Goal: Learn about a topic

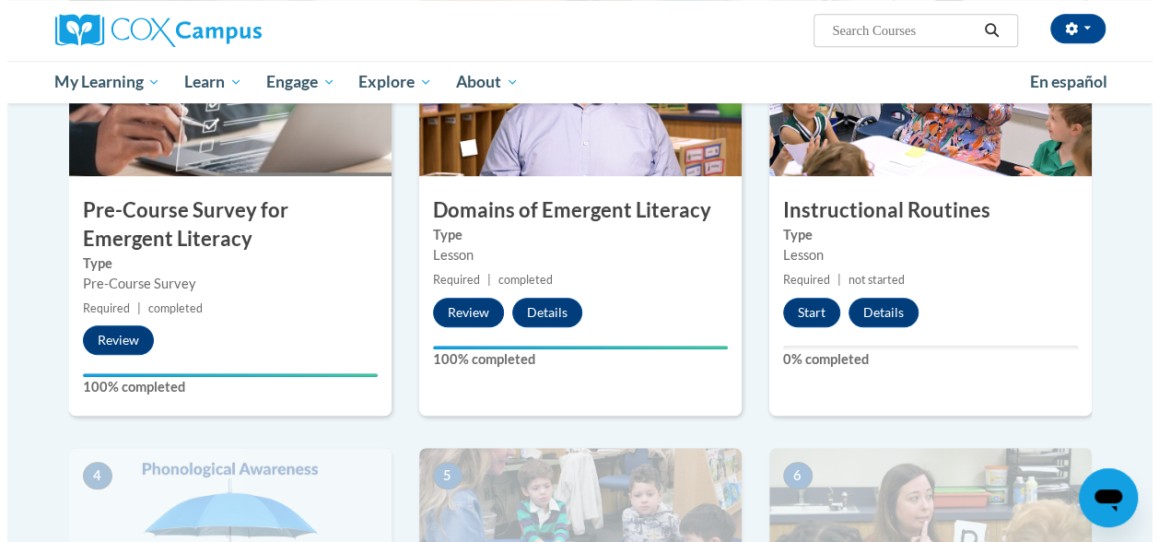
scroll to position [504, 0]
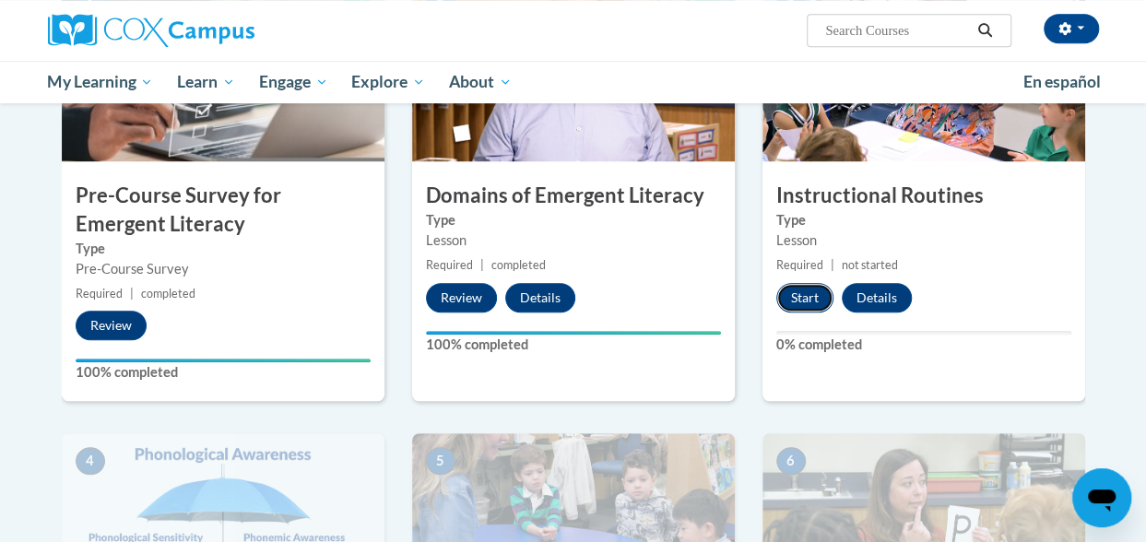
click at [806, 294] on button "Start" at bounding box center [804, 297] width 57 height 29
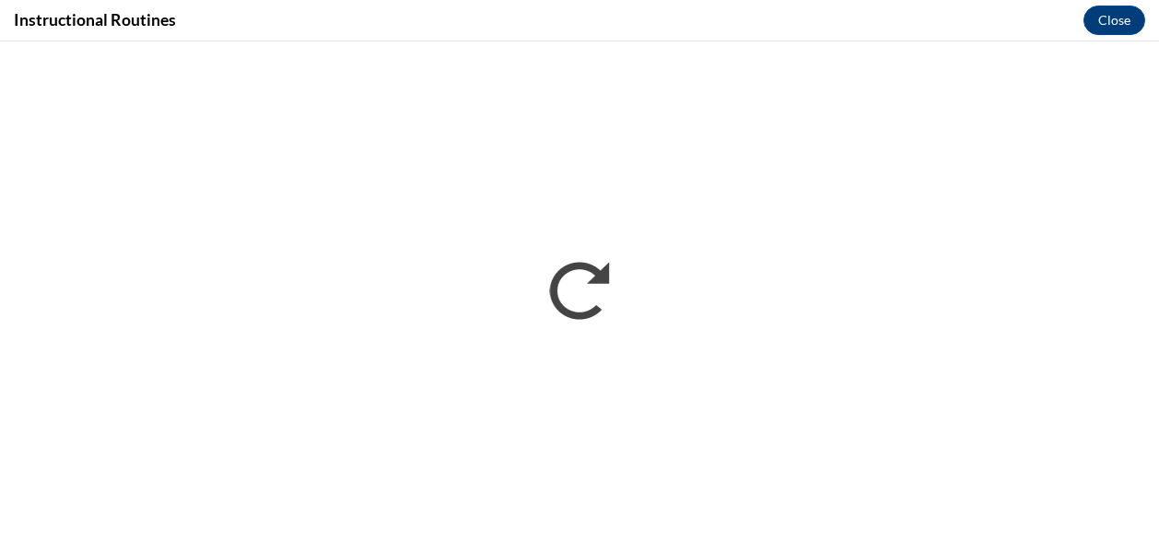
scroll to position [0, 0]
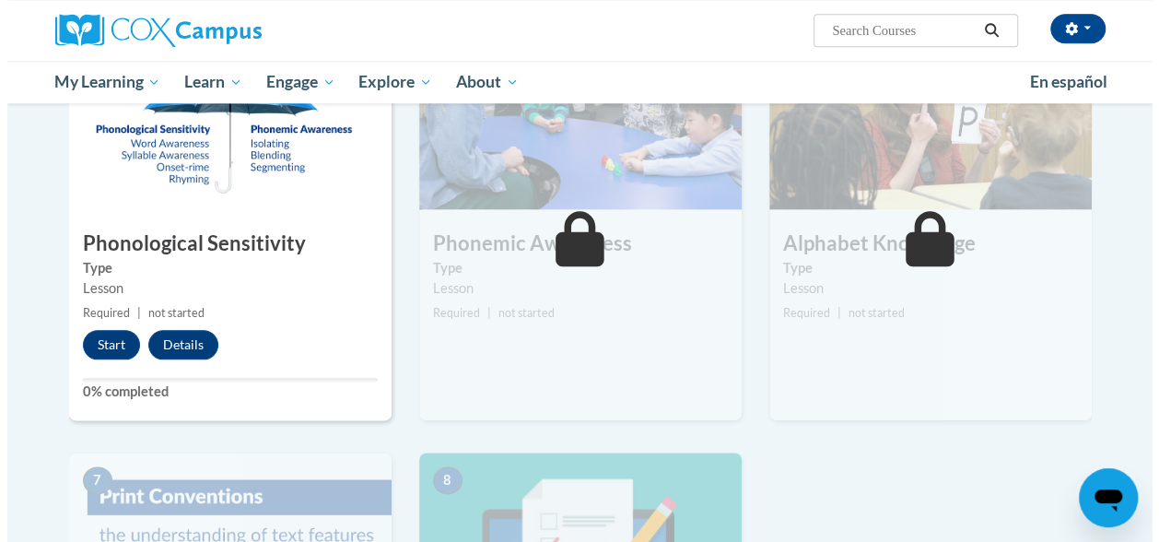
scroll to position [942, 0]
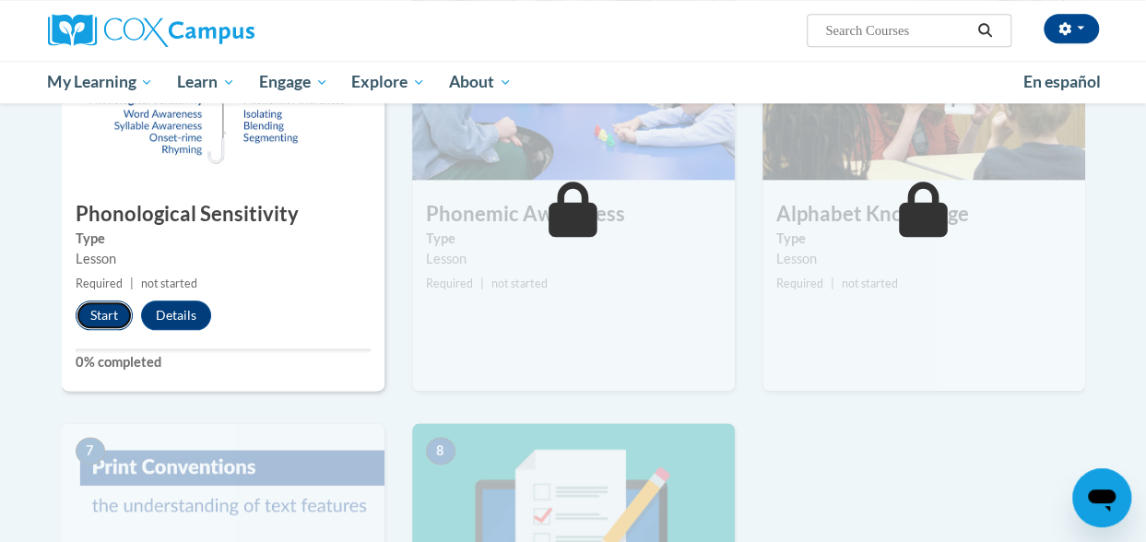
click at [98, 317] on button "Start" at bounding box center [104, 314] width 57 height 29
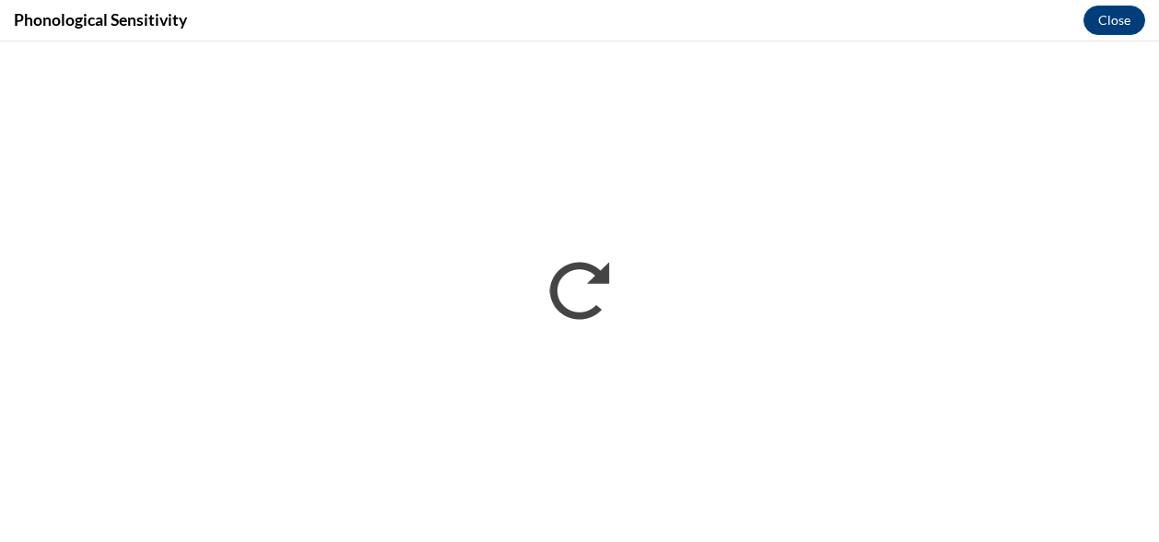
scroll to position [0, 0]
